Goal: Contribute content

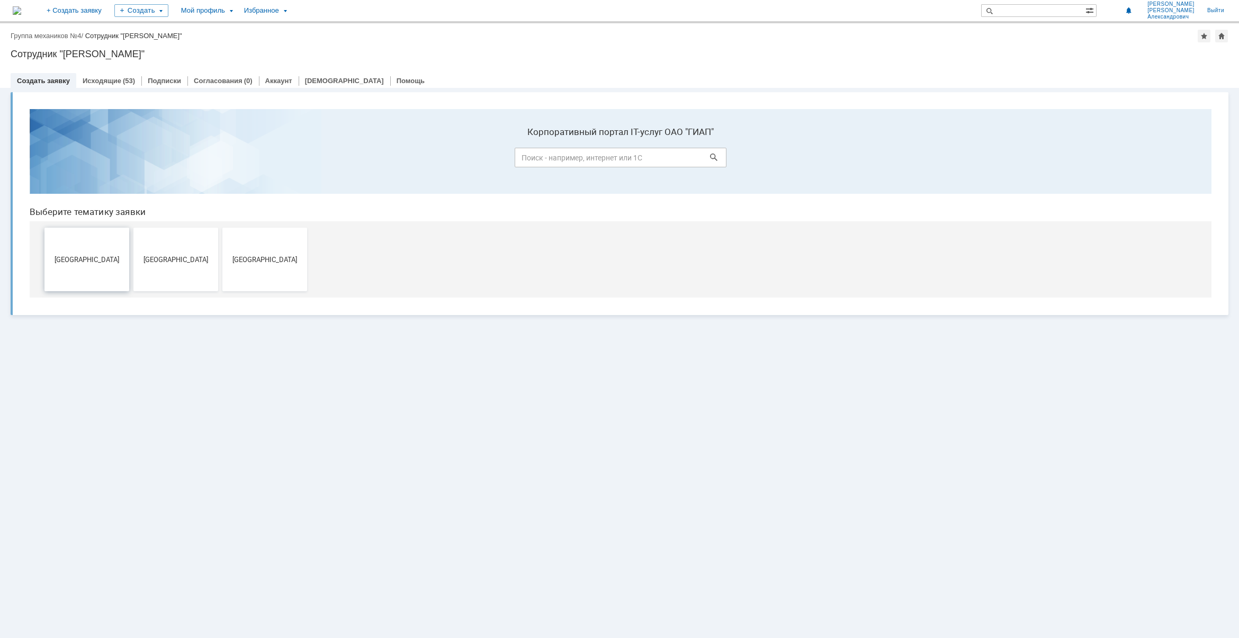
click at [82, 243] on button "Дзержинск" at bounding box center [86, 260] width 85 height 64
click at [279, 261] on span "[GEOGRAPHIC_DATA]" at bounding box center [265, 259] width 78 height 8
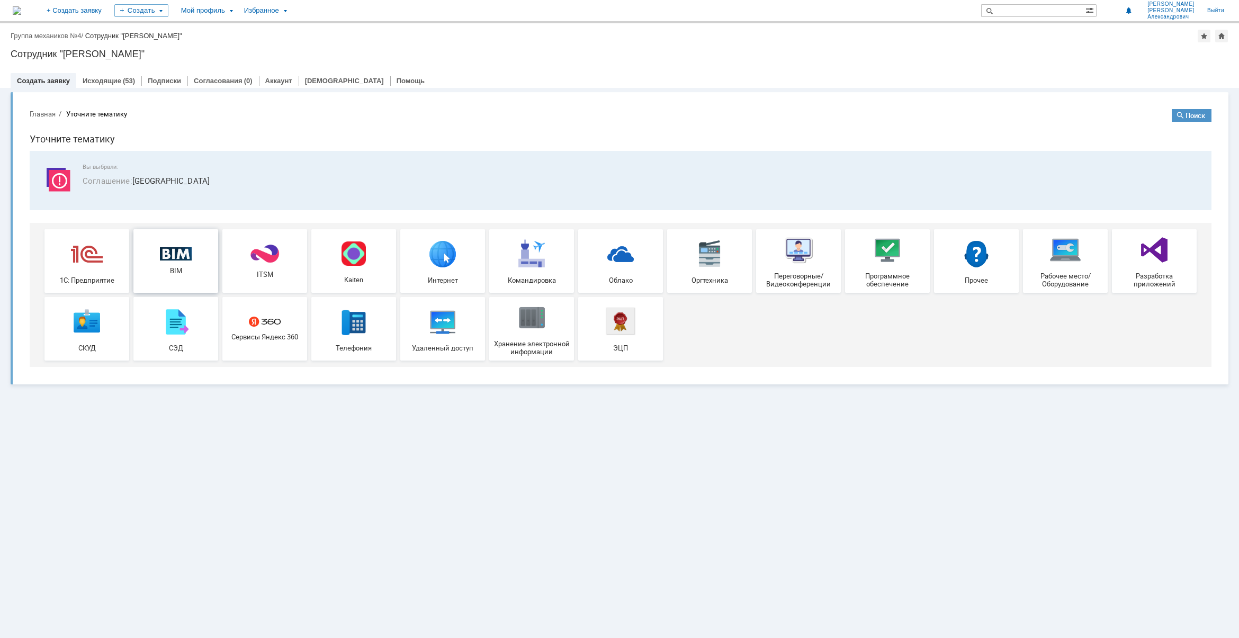
click at [174, 258] on img at bounding box center [176, 254] width 32 height 14
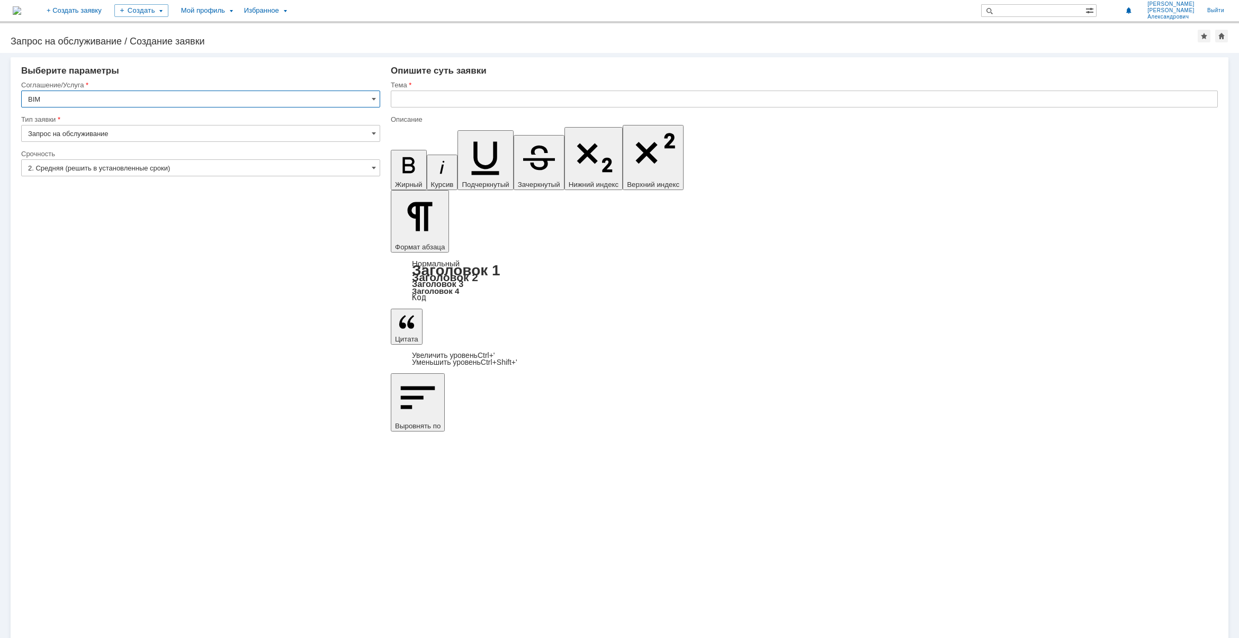
click at [440, 100] on input "text" at bounding box center [804, 99] width 827 height 17
click at [513, 99] on input "33770 УКЛ 3,4 пробка" at bounding box center [804, 99] width 827 height 17
drag, startPoint x: 446, startPoint y: 98, endPoint x: 478, endPoint y: 97, distance: 31.8
click at [478, 97] on input "33770 УКЛ 3,4 пробка" at bounding box center [804, 99] width 827 height 17
paste input "робка с трубной резьбой П-G1/2 УЗ ТУ36.1144-83"
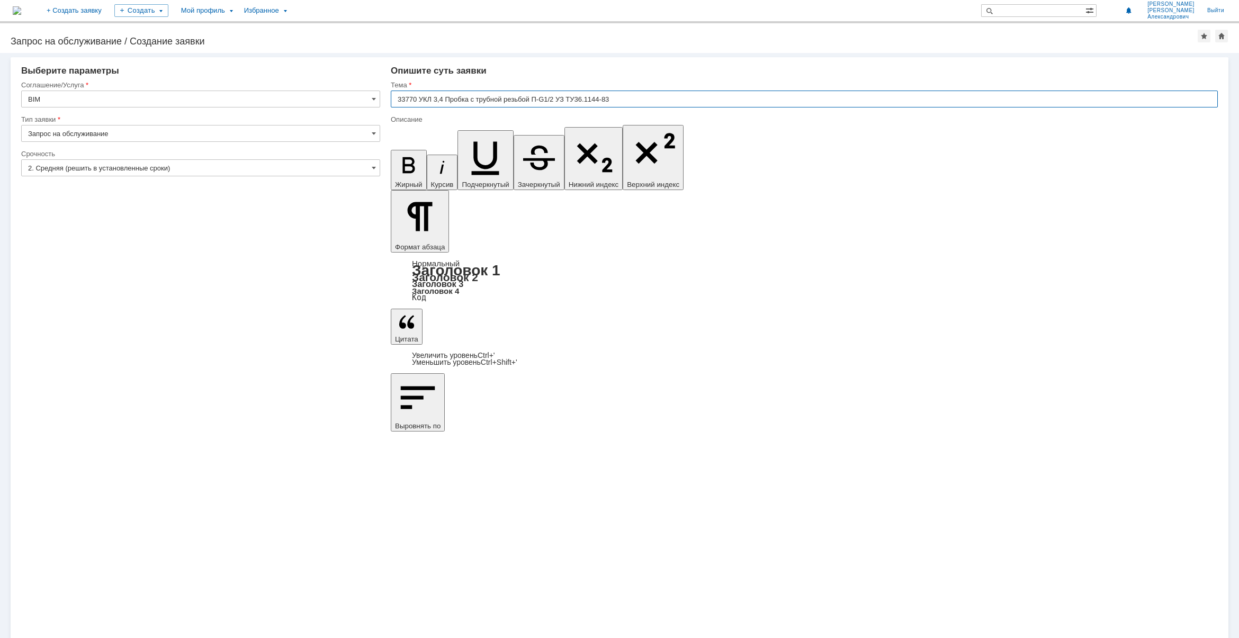
click at [446, 102] on input "33770 УКЛ 3,4 Пробка с трубной резьбой П-G1/2 УЗ ТУ36.1144-83" at bounding box center [804, 99] width 827 height 17
type input "33770 УКЛ 3,4 Пробка с трубной резьбой П-G1/2 УЗ ТУ36.1144-83"
drag, startPoint x: 516, startPoint y: 4407, endPoint x: 542, endPoint y: 4434, distance: 37.5
